Goal: Task Accomplishment & Management: Manage account settings

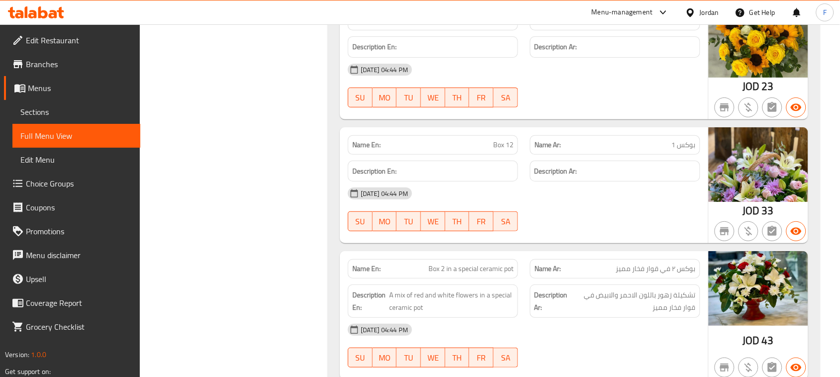
scroll to position [1170, 0]
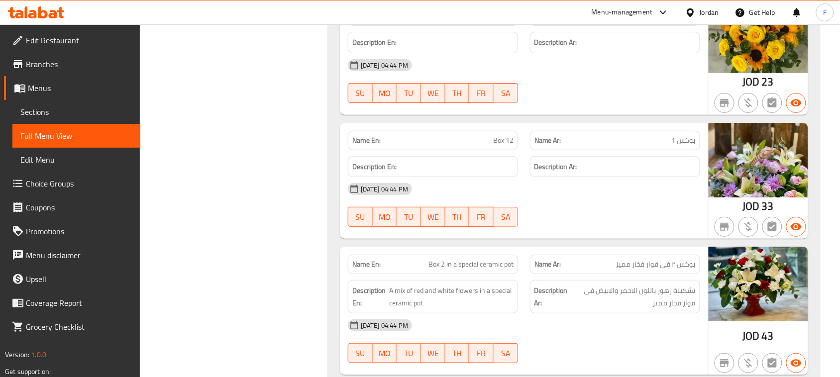
click at [492, 270] on span "Box 2 in a special ceramic pot" at bounding box center [471, 264] width 85 height 10
copy span "Box 2 in a special ceramic pot"
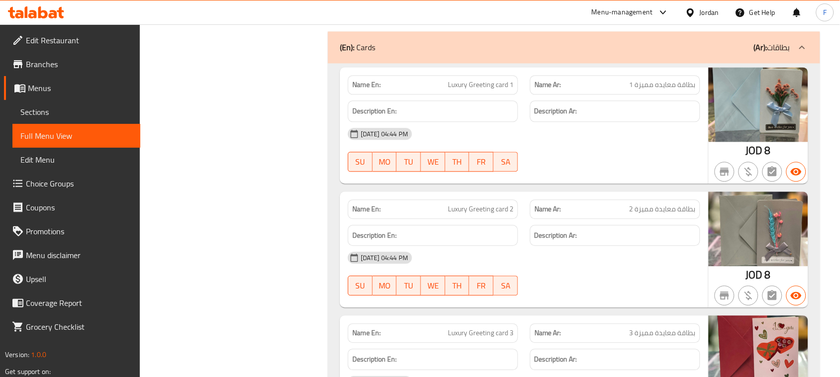
scroll to position [8528, 0]
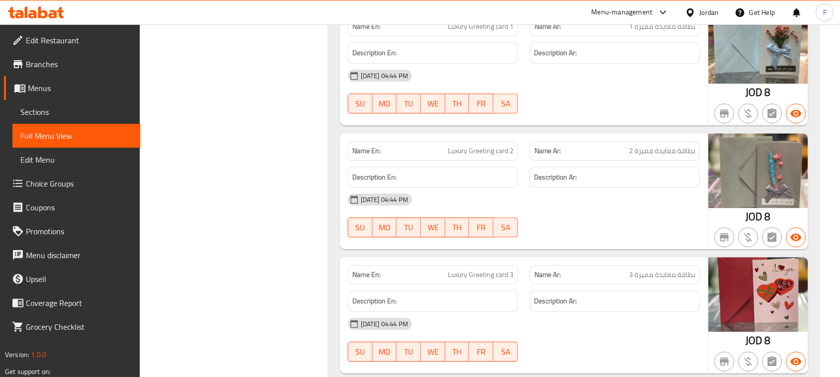
copy span "Greeting"
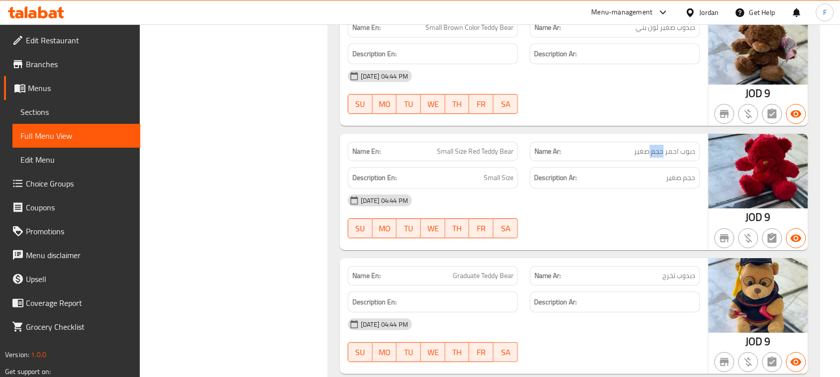
click at [498, 184] on span "Small Size" at bounding box center [499, 178] width 30 height 12
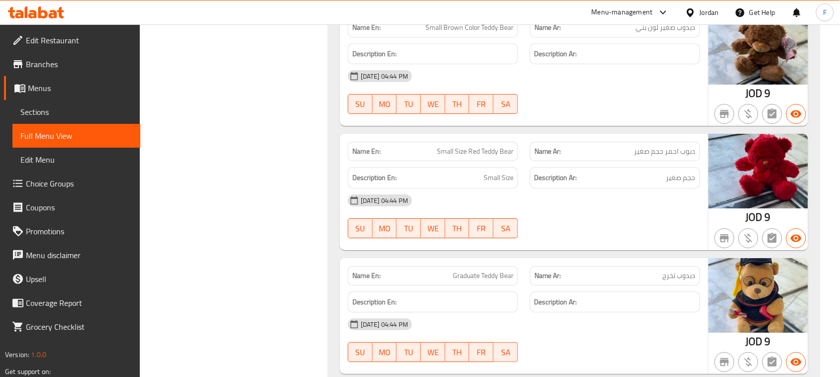
click at [675, 184] on span "حجم صغير" at bounding box center [680, 178] width 29 height 12
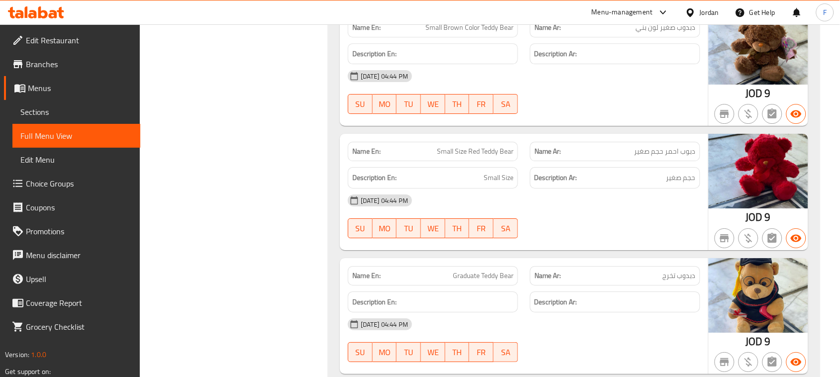
copy span "Small Size Red Teddy Bear"
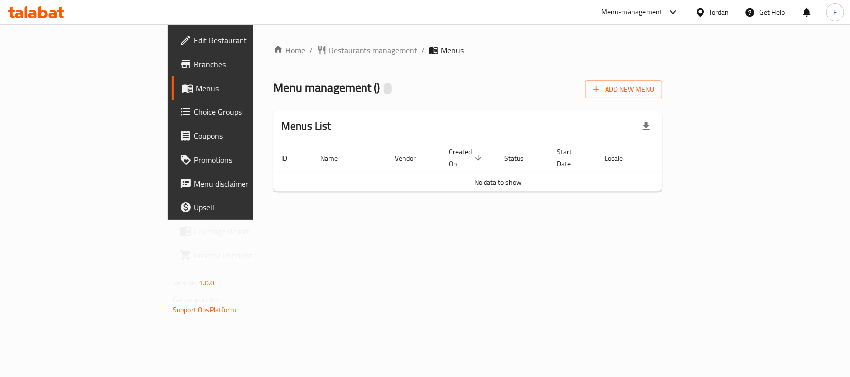
click at [682, 220] on div "Home / Restaurants management / Menus Menu management ( ) Add New Menu Menus Li…" at bounding box center [467, 122] width 429 height 196
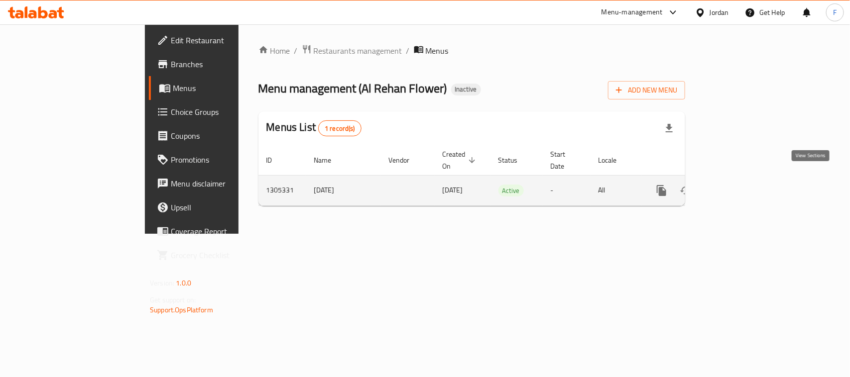
click at [739, 185] on icon "enhanced table" at bounding box center [733, 191] width 12 height 12
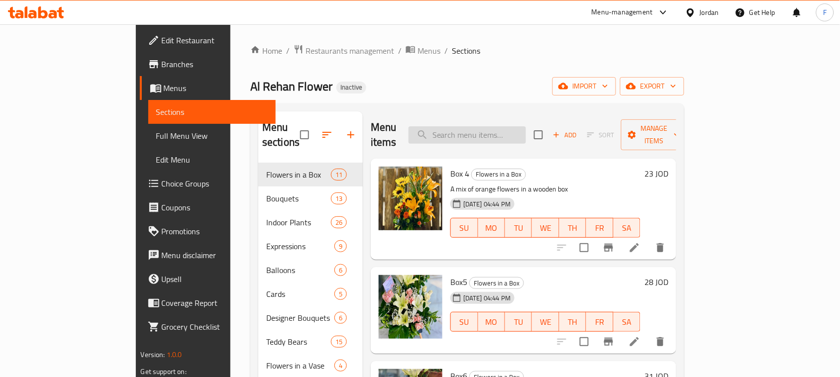
click at [504, 126] on input "search" at bounding box center [467, 134] width 117 height 17
paste input "Small Size Red Teddy Bear"
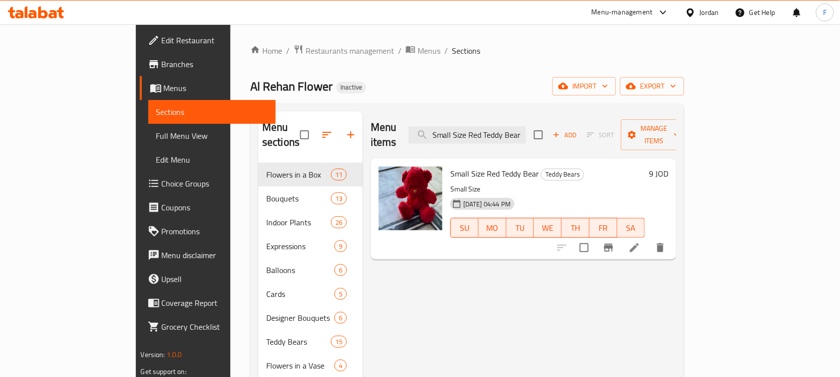
type input "Small Size Red Teddy Bear"
click at [649, 239] on li at bounding box center [635, 248] width 28 height 18
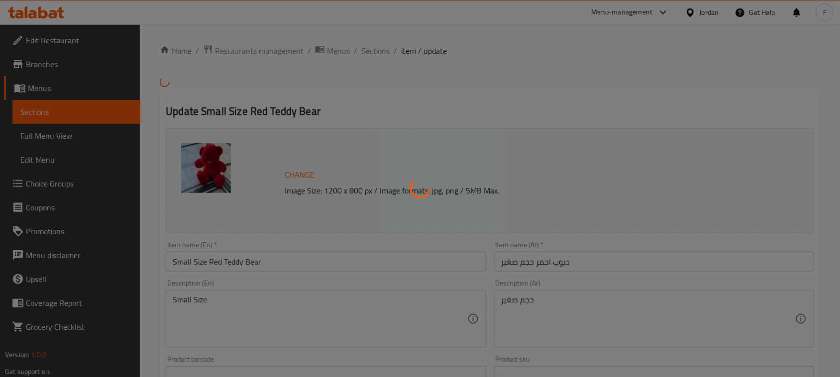
click at [312, 302] on div at bounding box center [420, 188] width 840 height 377
click at [253, 298] on div at bounding box center [420, 188] width 840 height 377
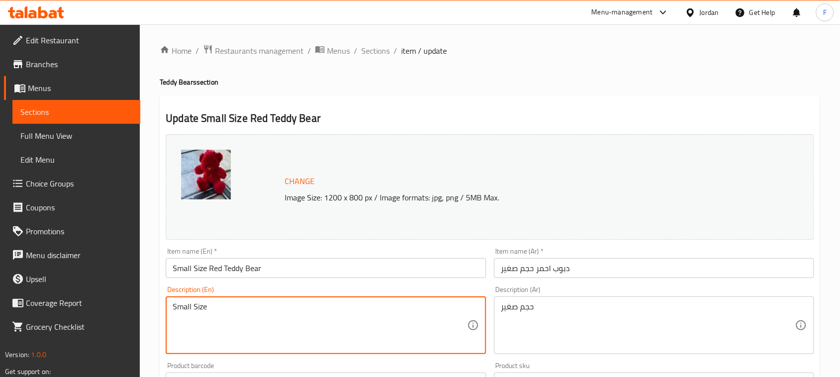
click at [257, 302] on textarea "Small Size" at bounding box center [320, 325] width 294 height 47
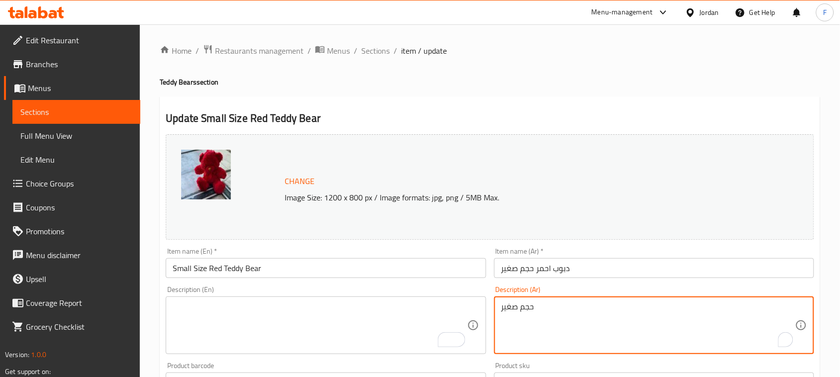
click at [514, 306] on textarea "حجم صغير" at bounding box center [648, 325] width 294 height 47
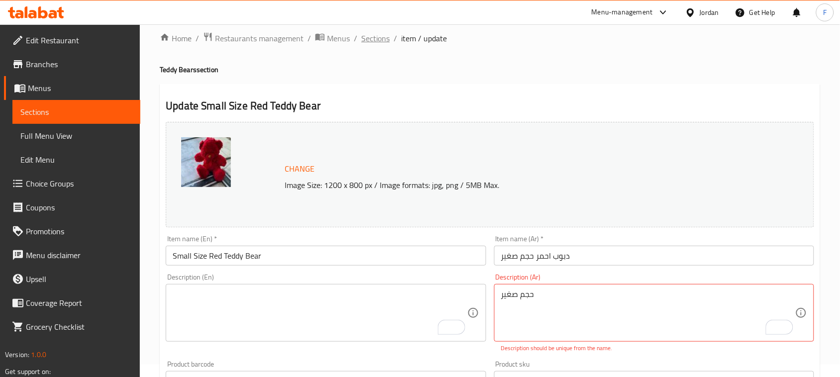
click at [374, 41] on span "Sections" at bounding box center [375, 38] width 28 height 12
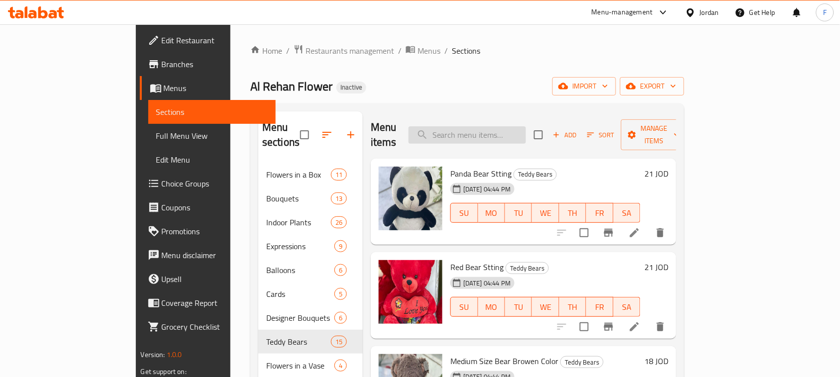
click at [526, 126] on input "search" at bounding box center [467, 134] width 117 height 17
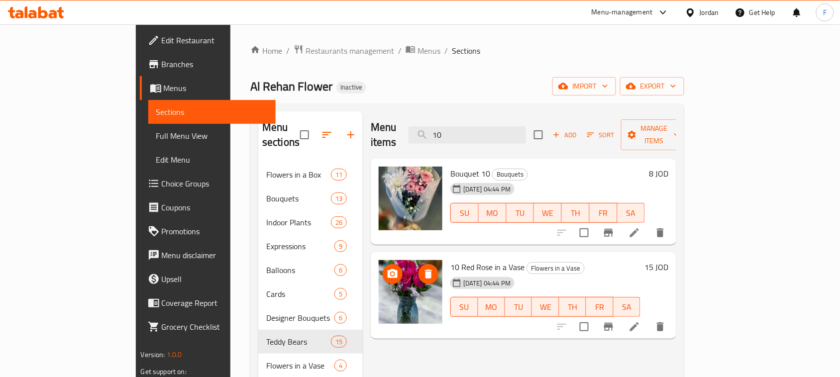
type input "10"
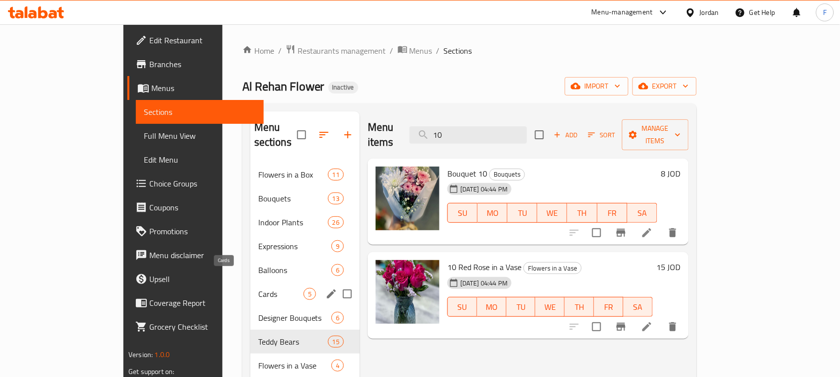
click at [258, 288] on span "Cards" at bounding box center [280, 294] width 45 height 12
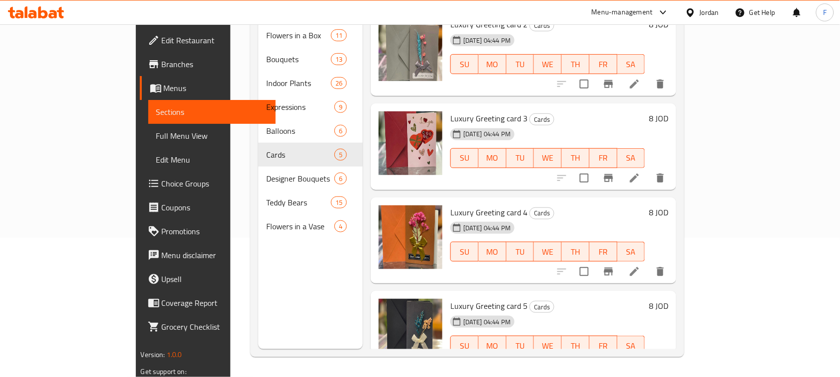
scroll to position [116, 0]
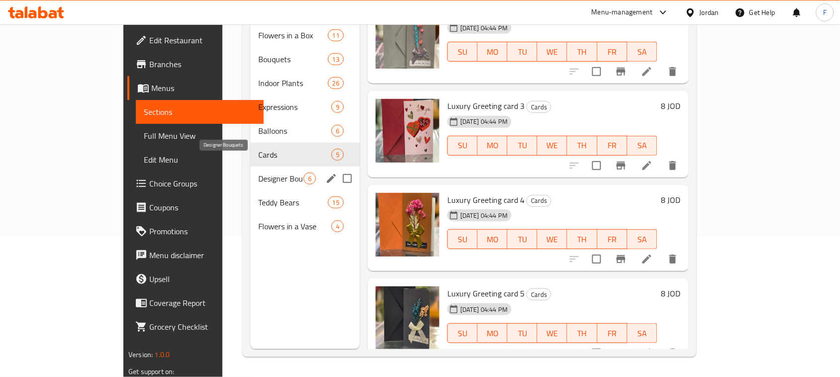
click at [258, 173] on span "Designer Bouquets" at bounding box center [280, 179] width 45 height 12
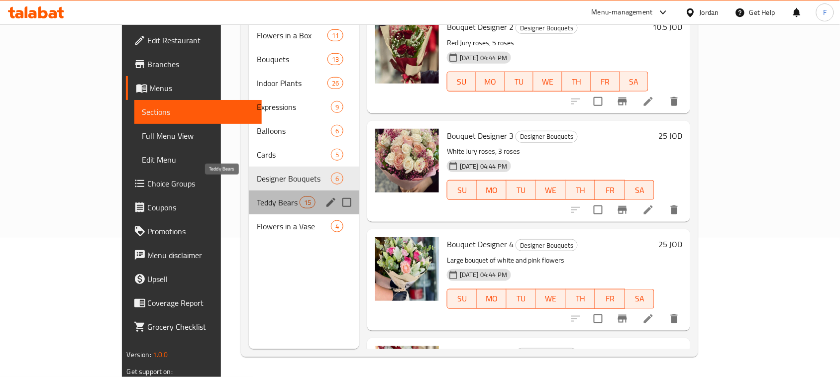
click at [257, 197] on span "Teddy Bears" at bounding box center [278, 203] width 42 height 12
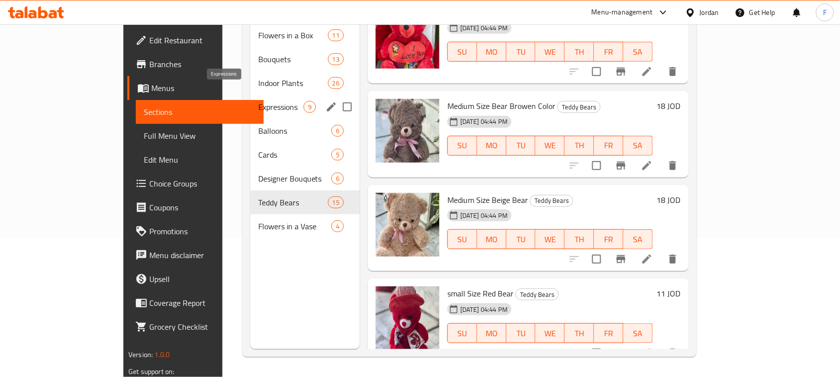
click at [258, 101] on span "Expressions" at bounding box center [280, 107] width 45 height 12
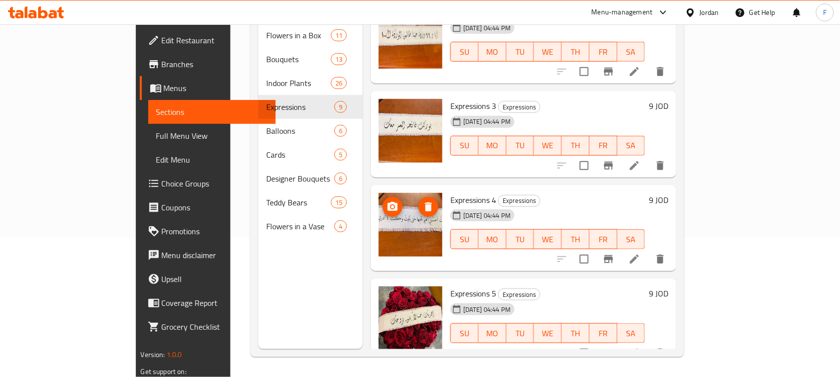
click at [384, 217] on img at bounding box center [411, 225] width 64 height 64
click at [704, 127] on div "Home / Restaurants management / Menus / Sections Al Rehan Flower Inactive impor…" at bounding box center [467, 131] width 474 height 492
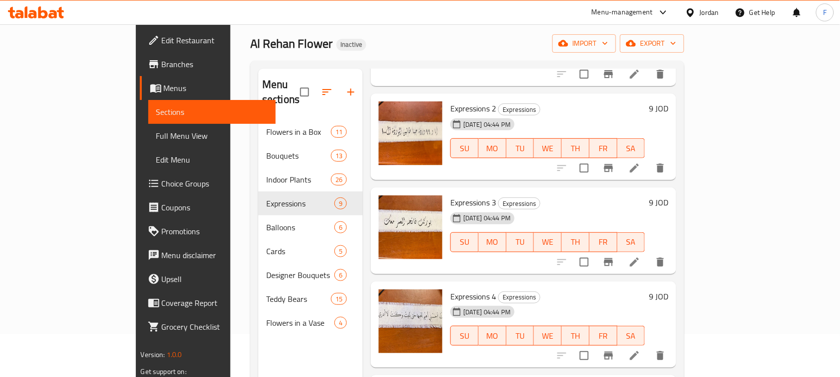
scroll to position [60, 0]
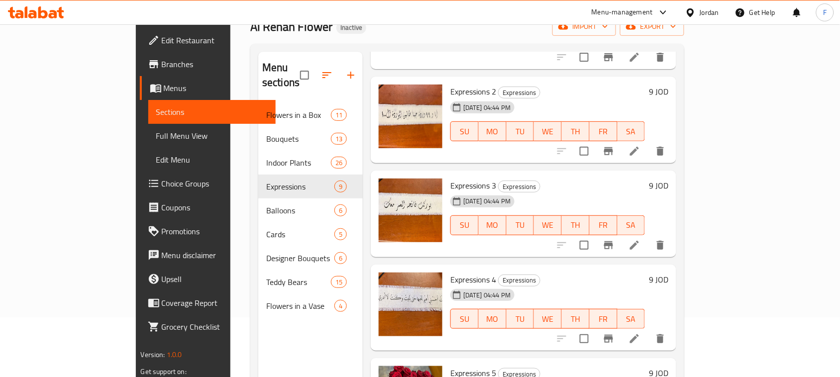
drag, startPoint x: 812, startPoint y: 150, endPoint x: 806, endPoint y: 170, distance: 20.3
click at [676, 170] on div "Menu items 10 Add Sort Manage items Expressions 1 Expressions [DATE] 04:44 PM S…" at bounding box center [520, 240] width 314 height 377
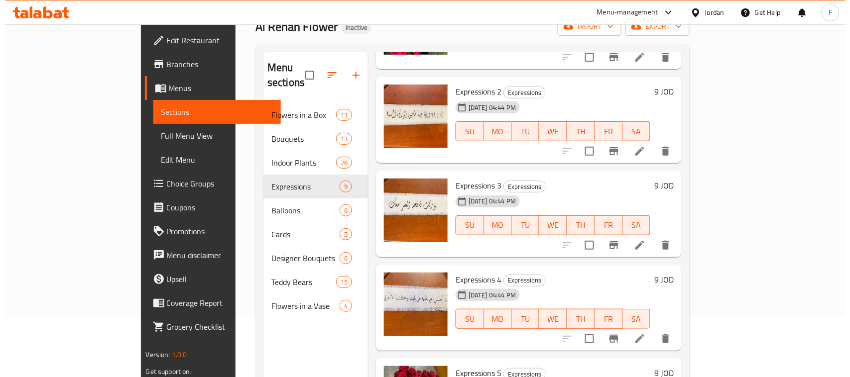
scroll to position [0, 0]
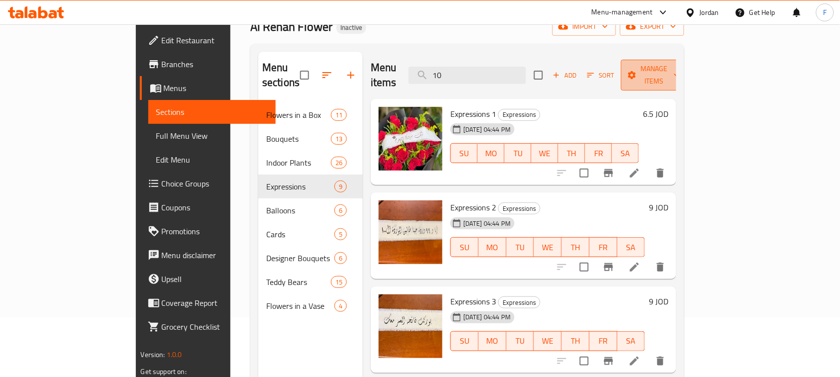
click at [637, 70] on icon "button" at bounding box center [632, 75] width 10 height 10
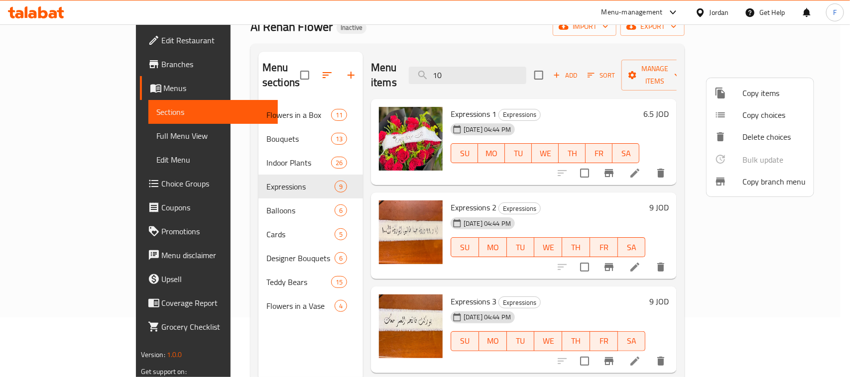
click at [639, 54] on div at bounding box center [425, 188] width 850 height 377
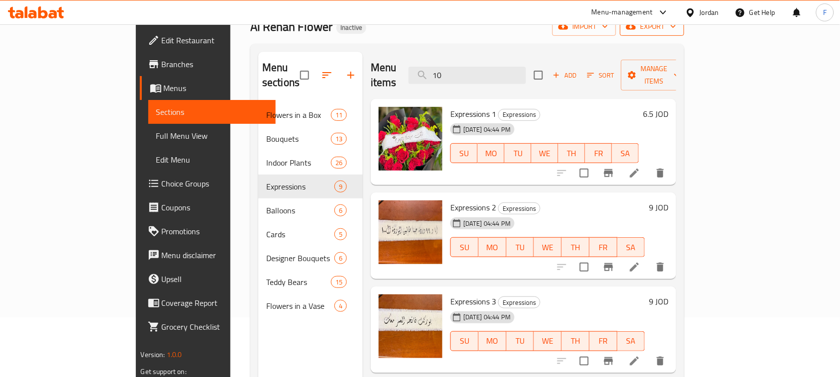
click at [676, 32] on span "export" at bounding box center [652, 26] width 48 height 12
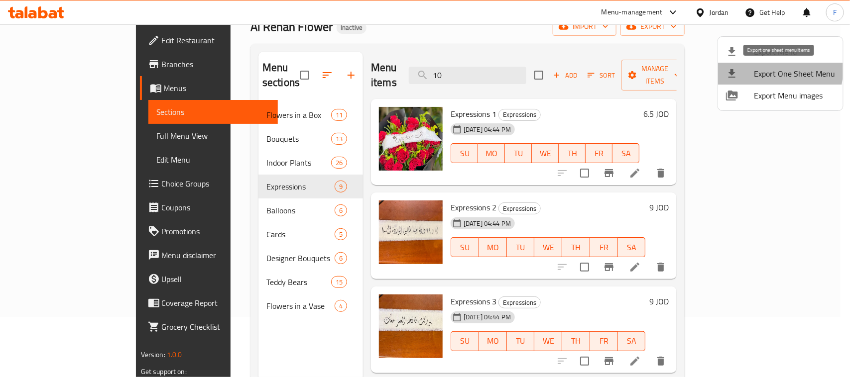
click at [763, 68] on span "Export One Sheet Menu" at bounding box center [794, 74] width 81 height 12
